Goal: Communication & Community: Answer question/provide support

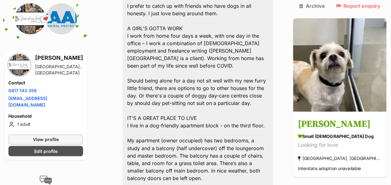
scroll to position [225, 0]
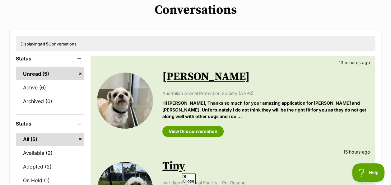
click at [173, 159] on link "Tiny" at bounding box center [173, 166] width 23 height 14
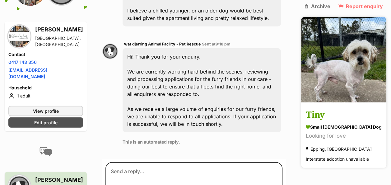
scroll to position [887, 0]
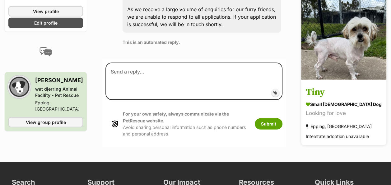
click at [350, 14] on img at bounding box center [343, 36] width 85 height 85
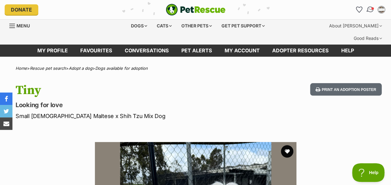
click at [371, 10] on img "Conversations" at bounding box center [370, 10] width 8 height 8
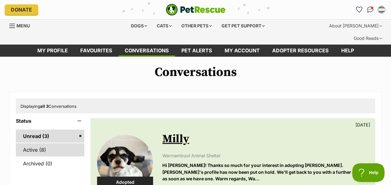
click at [38, 143] on link "Active (8)" at bounding box center [50, 149] width 68 height 13
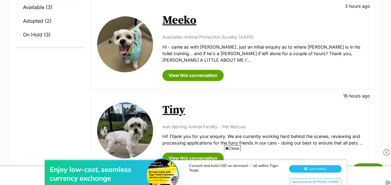
scroll to position [218, 0]
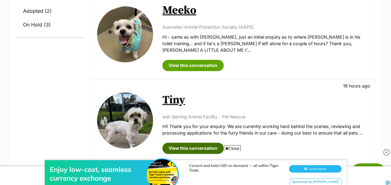
click at [186, 143] on link "View this conversation" at bounding box center [192, 148] width 61 height 11
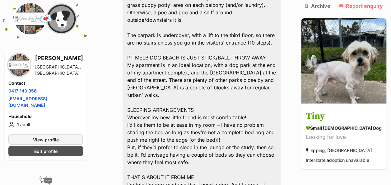
scroll to position [732, 0]
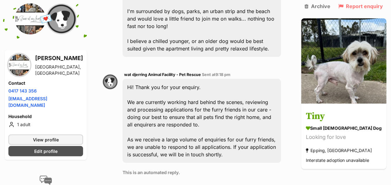
scroll to position [758, 0]
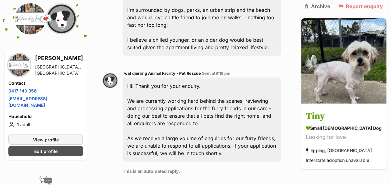
drag, startPoint x: 113, startPoint y: 180, endPoint x: 181, endPoint y: 153, distance: 72.8
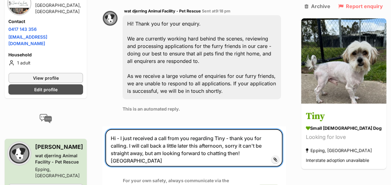
type textarea "Hi - I just received a call from you regarding Tiny - thank you for calling. I …"
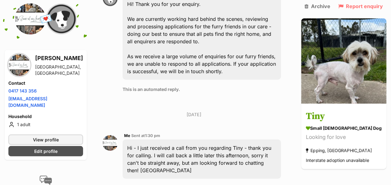
scroll to position [841, 0]
